Goal: Find specific page/section: Find specific page/section

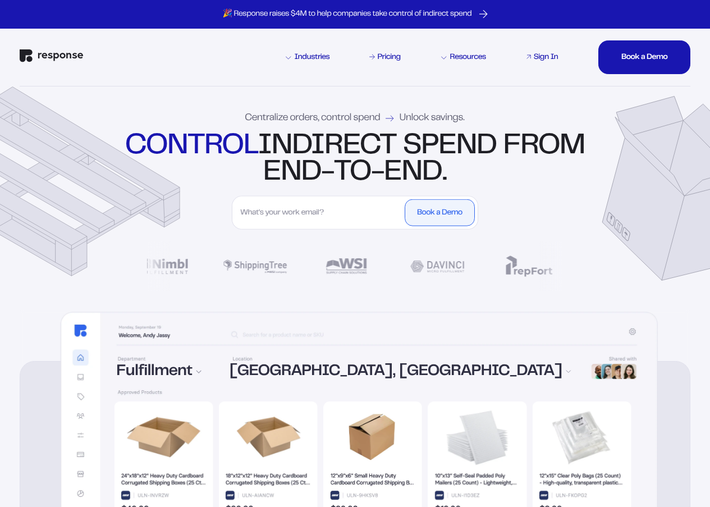
click at [546, 55] on div "Sign In" at bounding box center [546, 57] width 25 height 8
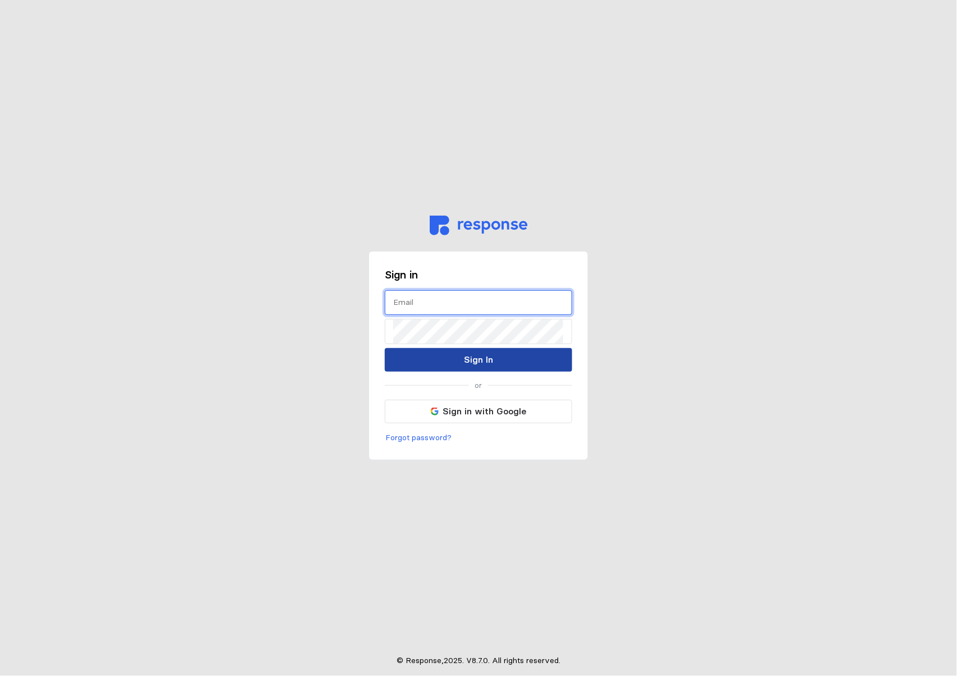
type input "[PERSON_NAME][EMAIL_ADDRESS][PERSON_NAME][DOMAIN_NAME]"
click at [447, 362] on button "Sign In" at bounding box center [478, 360] width 187 height 24
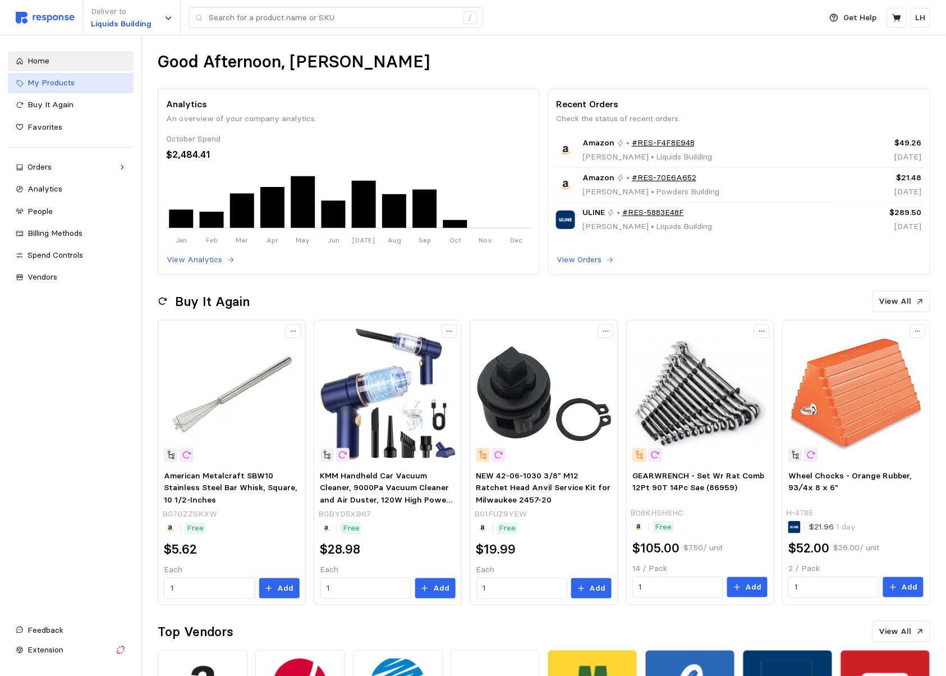
click at [58, 82] on span "My Products" at bounding box center [50, 82] width 47 height 10
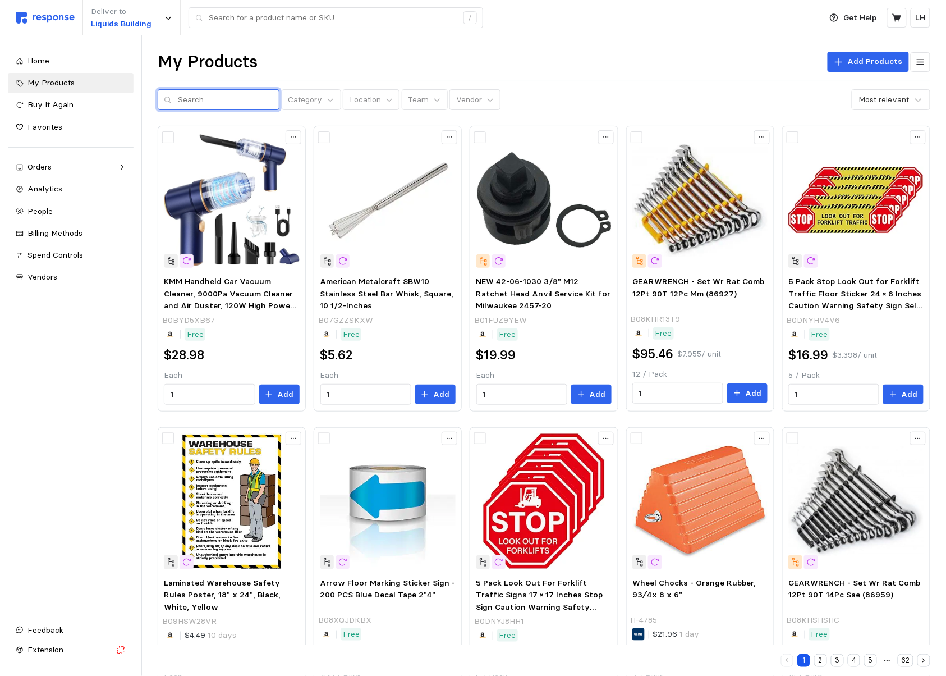
click at [210, 100] on input "text" at bounding box center [225, 100] width 95 height 20
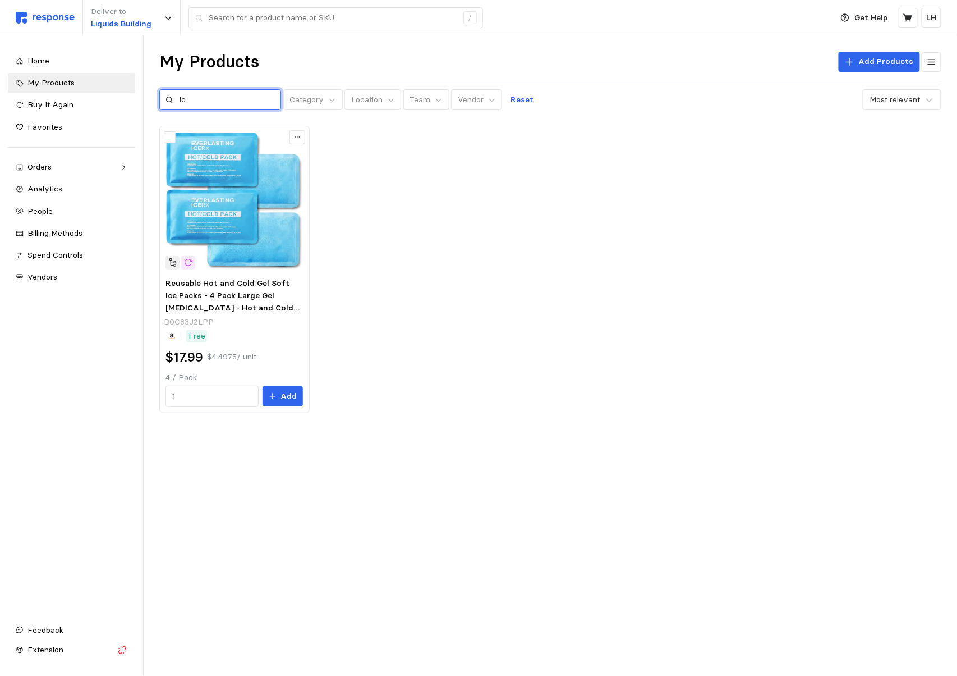
type input "i"
type input "g"
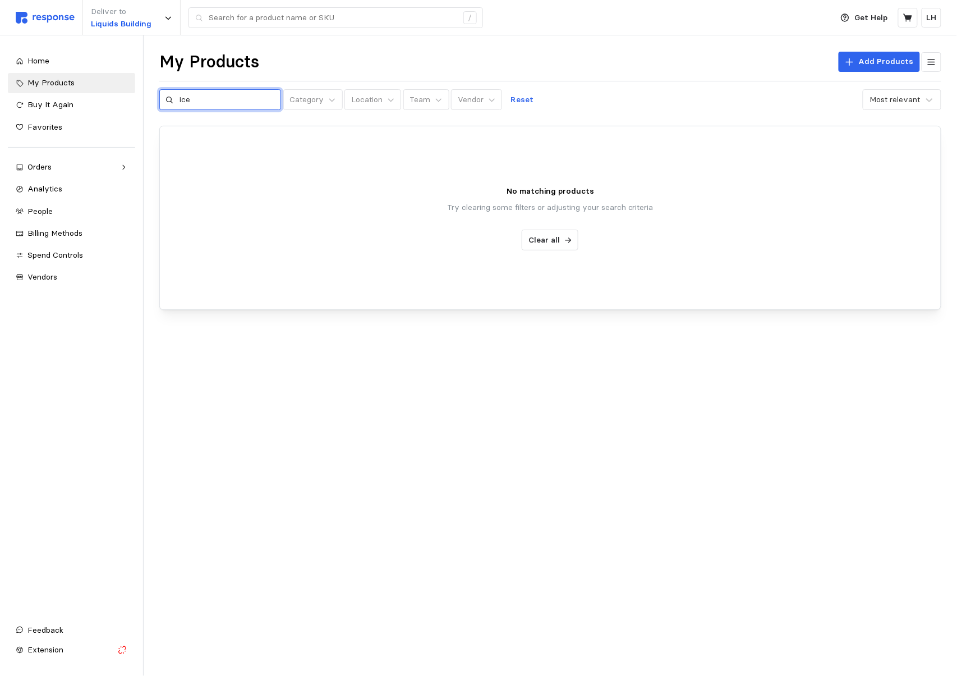
type input "ice"
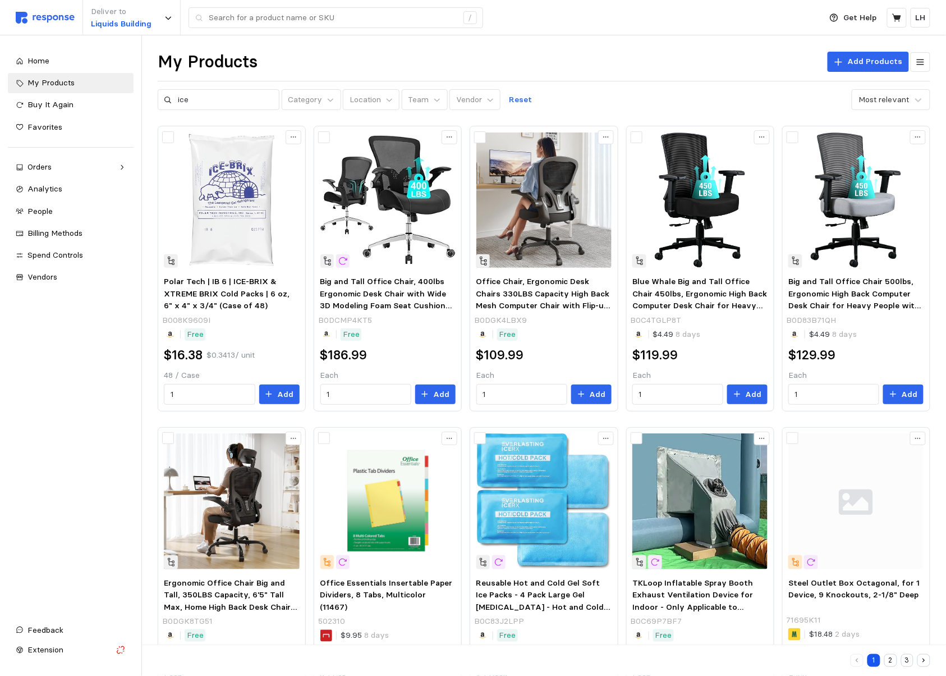
click at [754, 59] on div "My Products Add Products" at bounding box center [544, 62] width 773 height 22
click at [665, 34] on div "Deliver to Liquids Building /" at bounding box center [416, 17] width 800 height 35
